Goal: Find specific page/section: Find specific page/section

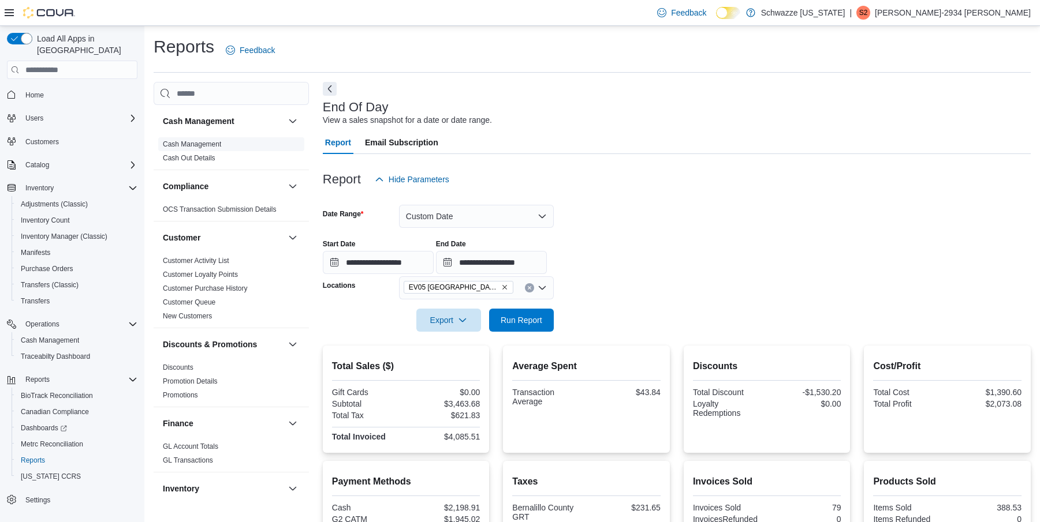
scroll to position [268, 0]
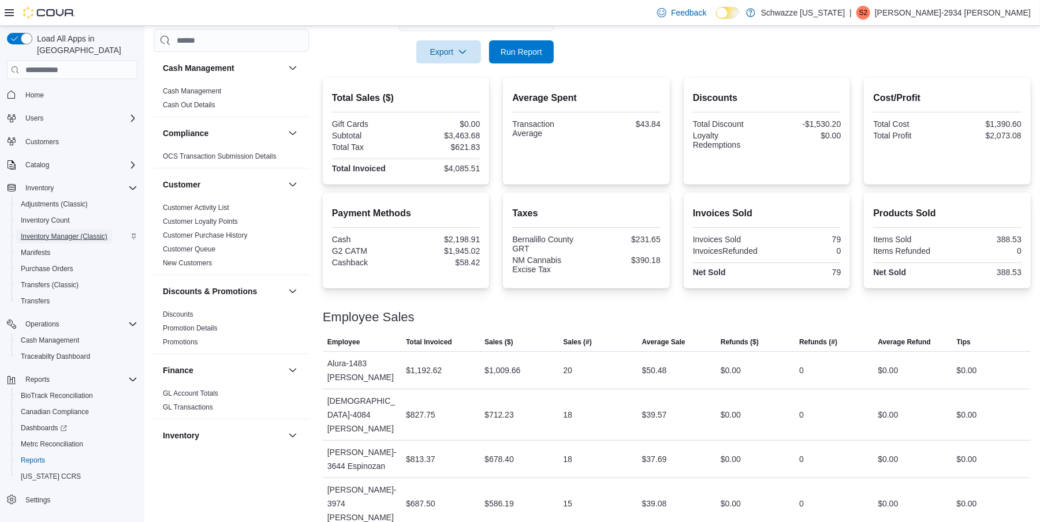
click at [53, 232] on span "Inventory Manager (Classic)" at bounding box center [64, 236] width 87 height 9
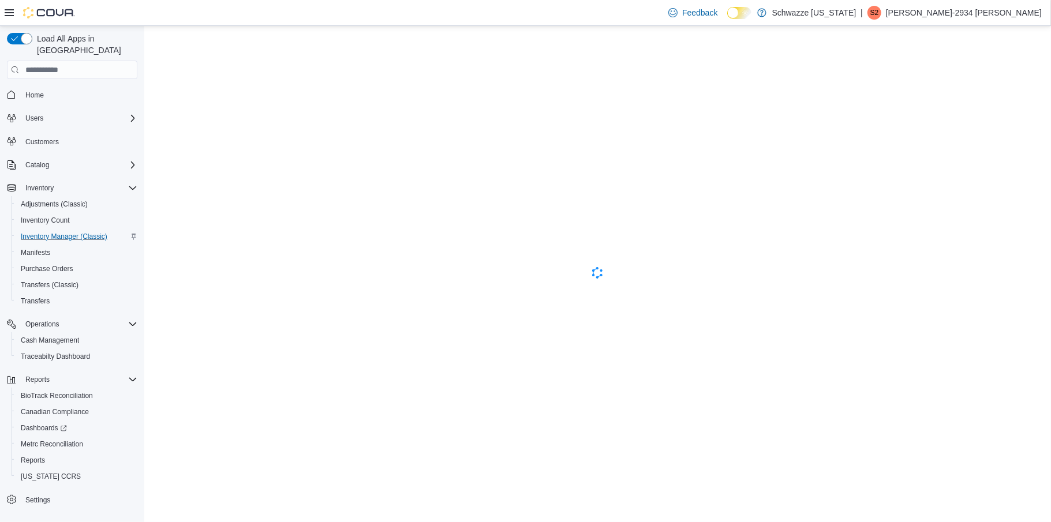
click at [10, 10] on icon at bounding box center [9, 12] width 9 height 7
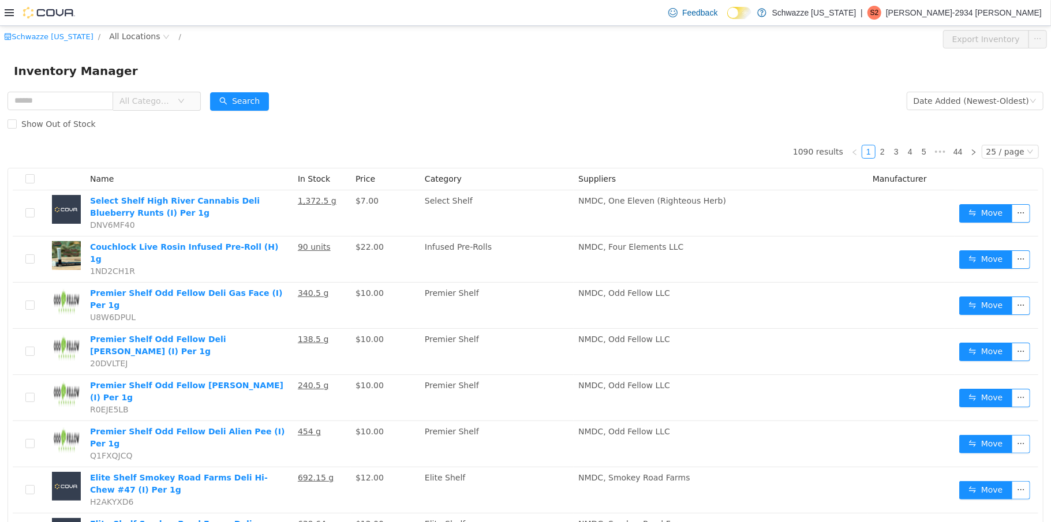
click at [172, 103] on span "All Categories" at bounding box center [146, 101] width 53 height 12
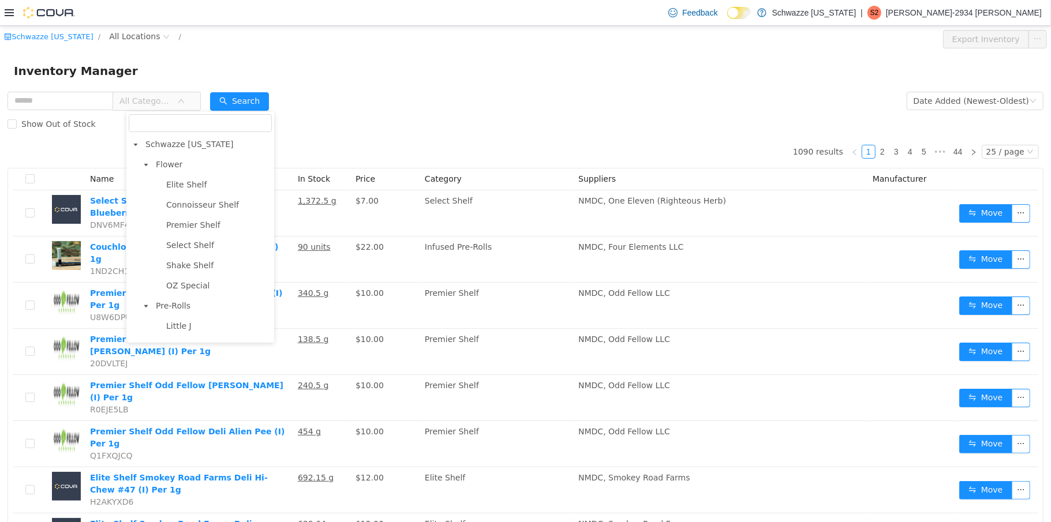
click at [169, 106] on span "All Categories" at bounding box center [146, 101] width 53 height 12
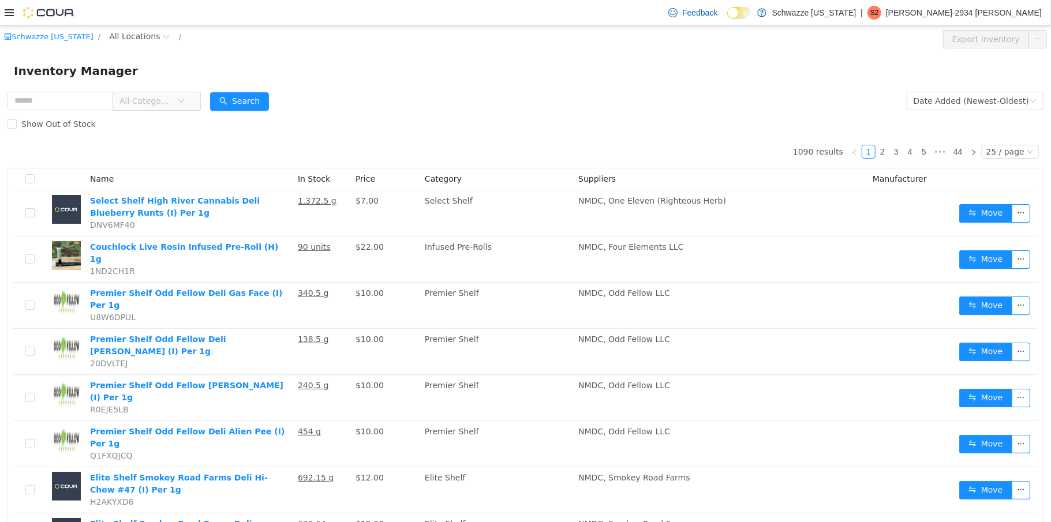
click at [163, 119] on div "Show Out of Stock" at bounding box center [526, 124] width 1036 height 23
click at [160, 110] on span "All Categories" at bounding box center [149, 100] width 58 height 17
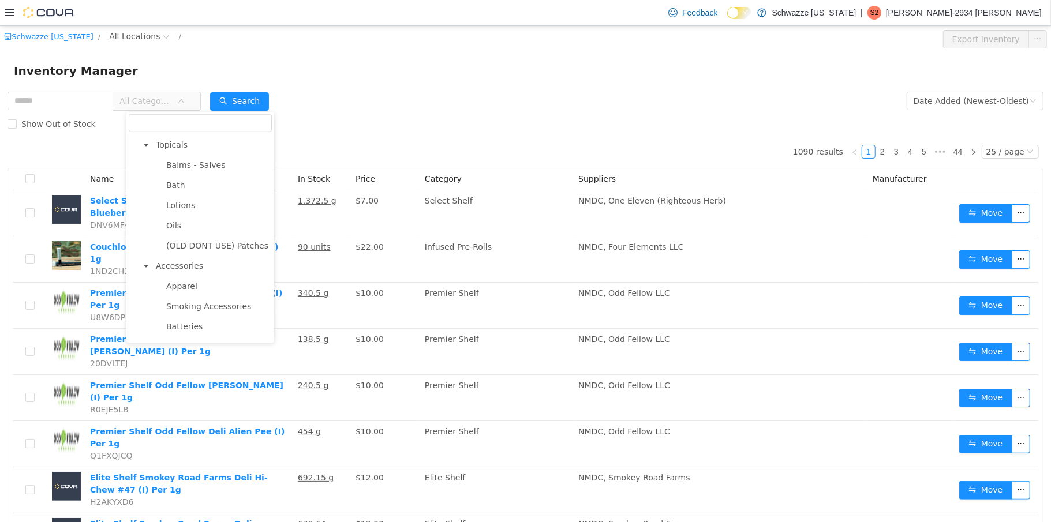
scroll to position [827, 0]
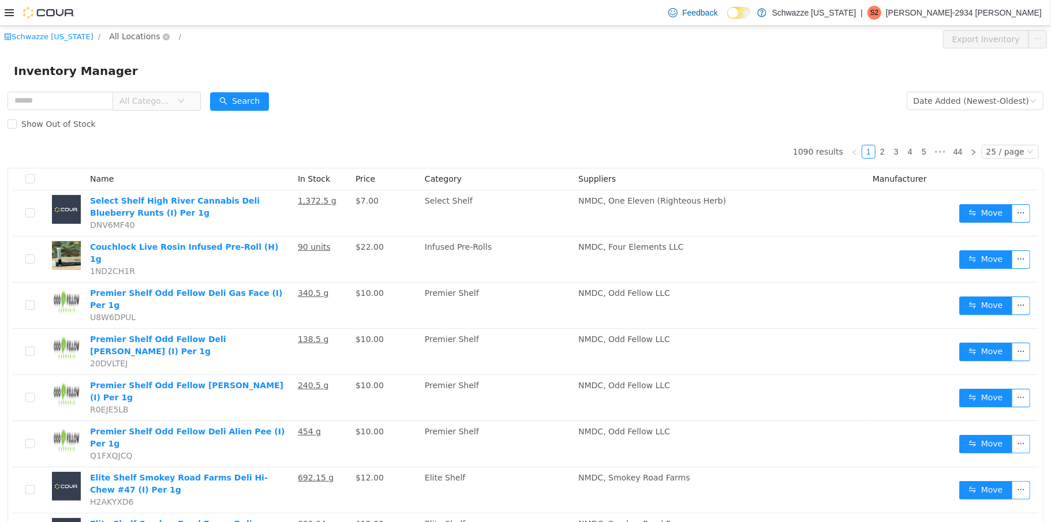
click at [128, 42] on span "All Locations" at bounding box center [134, 36] width 51 height 13
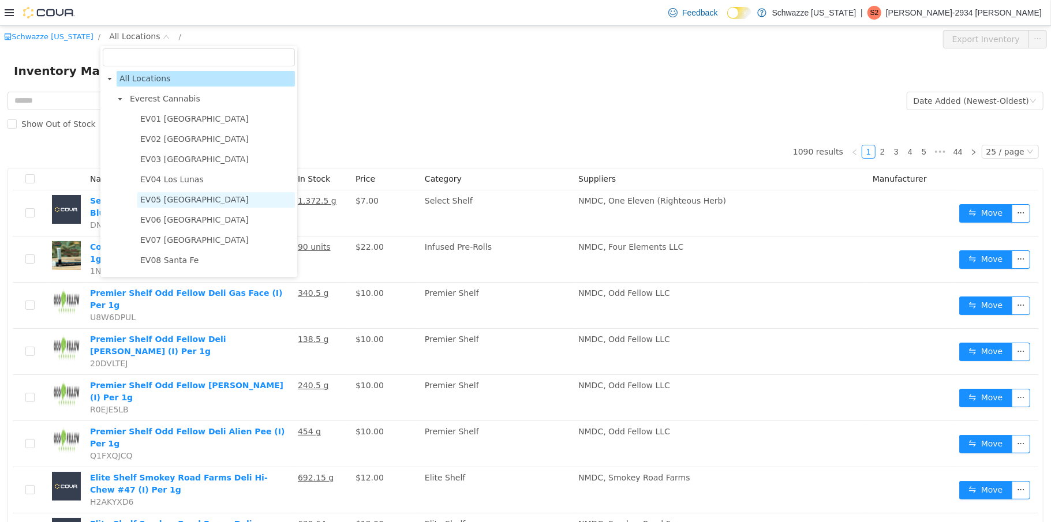
click at [171, 198] on span "EV05 [GEOGRAPHIC_DATA]" at bounding box center [194, 199] width 109 height 9
